Goal: Find specific page/section: Find specific page/section

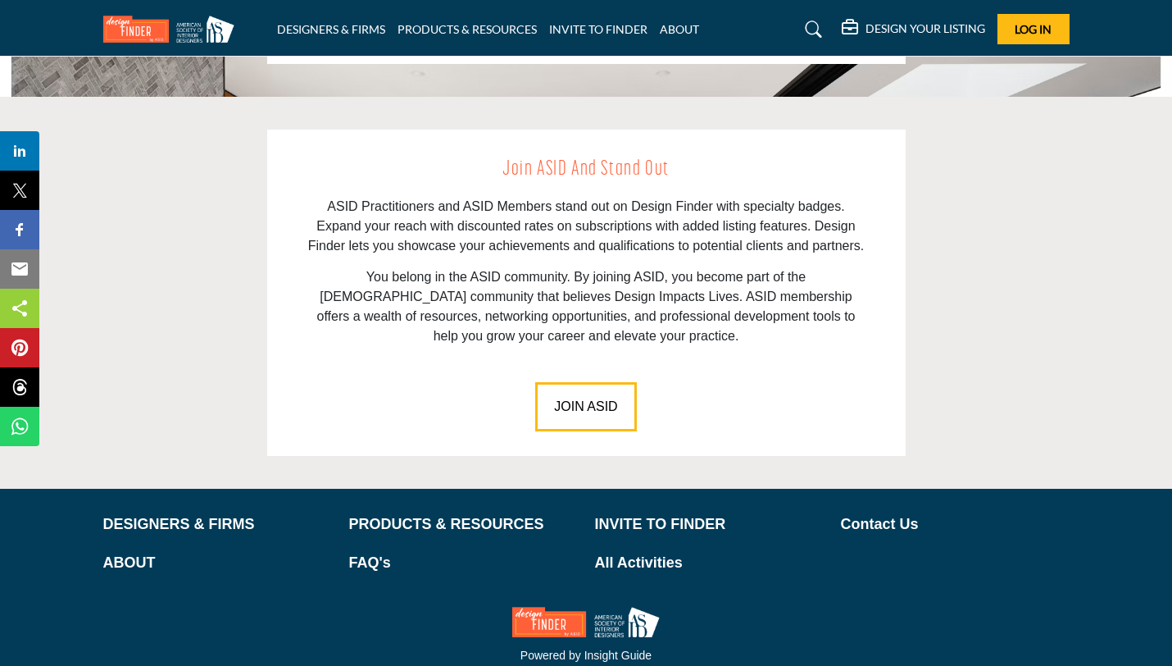
scroll to position [2249, 0]
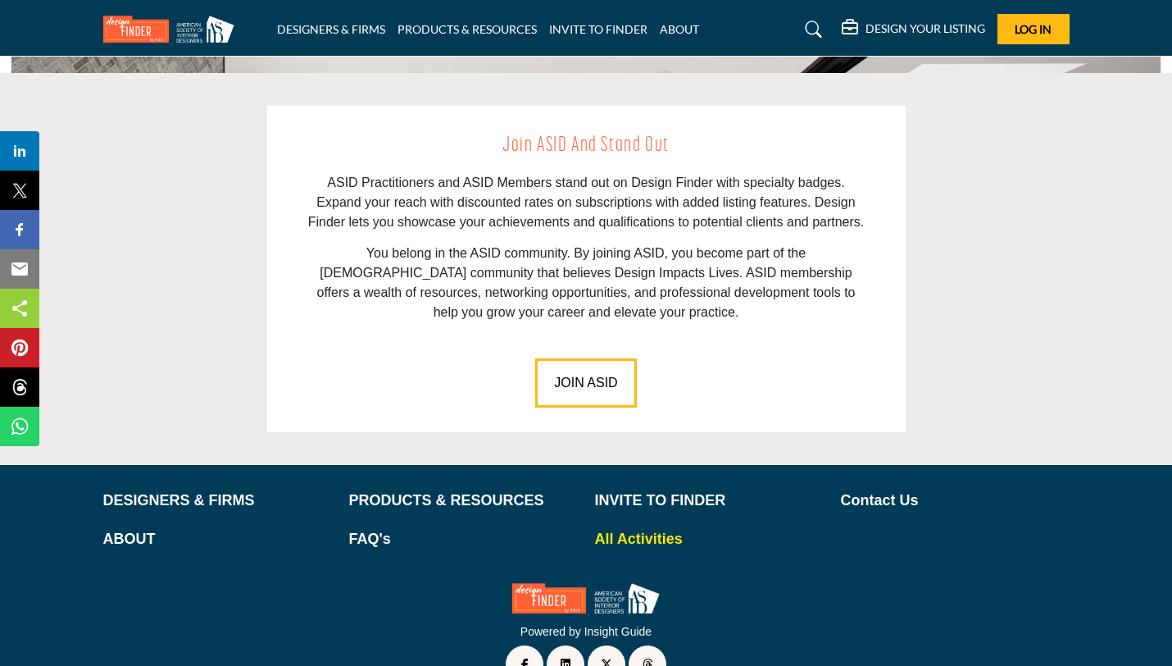
click at [670, 528] on p "All Activities" at bounding box center [709, 539] width 229 height 22
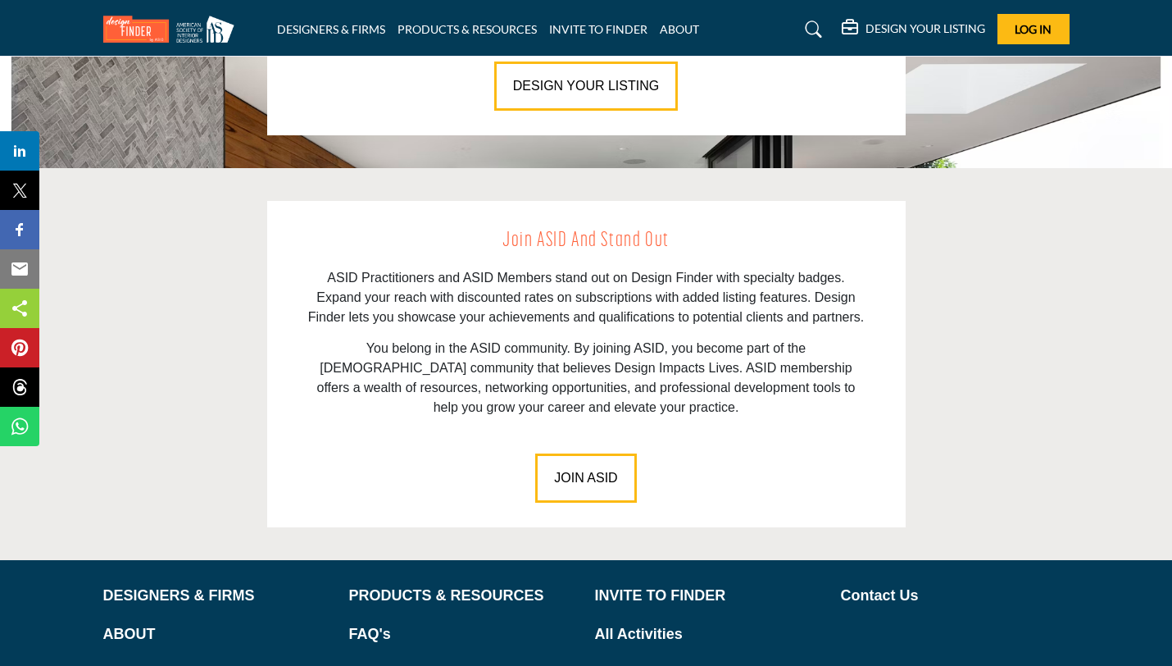
scroll to position [2249, 0]
